Goal: Task Accomplishment & Management: Manage account settings

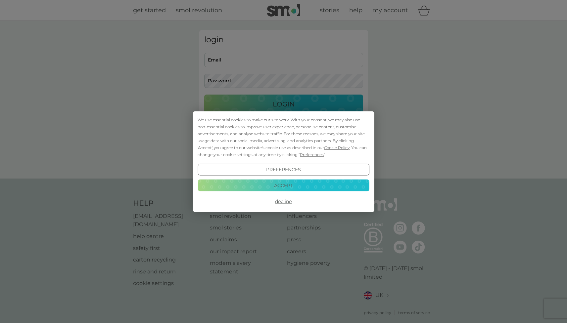
click at [310, 185] on button "Accept" at bounding box center [283, 186] width 171 height 12
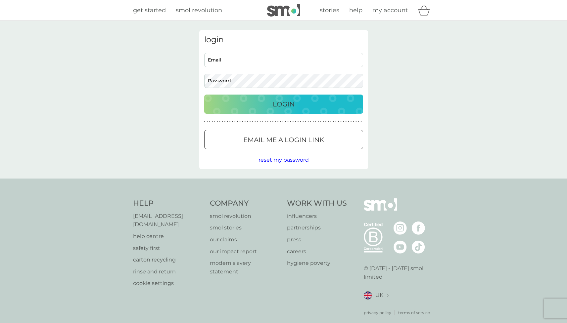
click at [279, 57] on input "Email" at bounding box center [283, 60] width 159 height 14
click at [228, 56] on input "Email" at bounding box center [283, 60] width 159 height 14
